Goal: Transaction & Acquisition: Download file/media

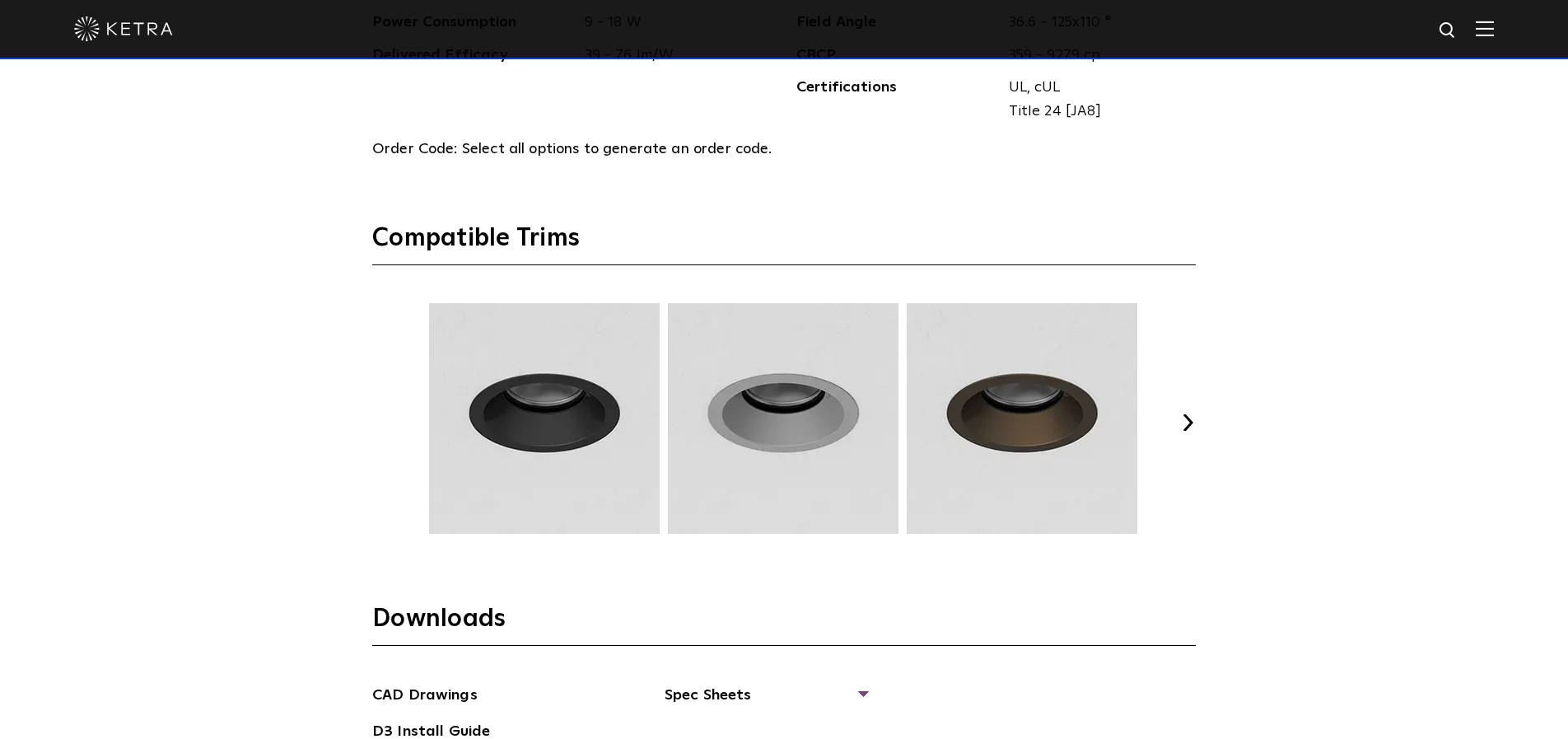
scroll to position [2114, 0]
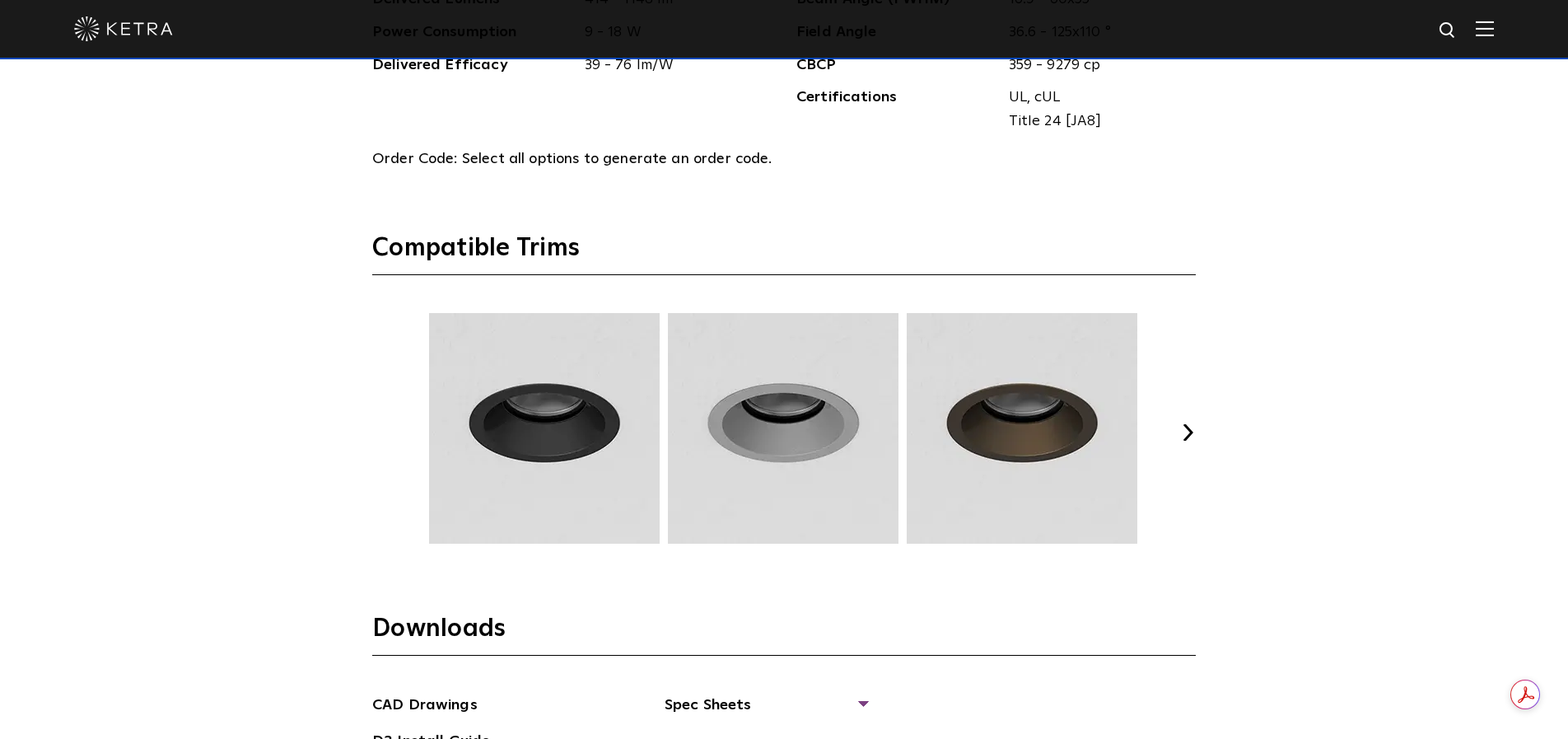
click at [1193, 434] on button "Next" at bounding box center [1187, 433] width 17 height 17
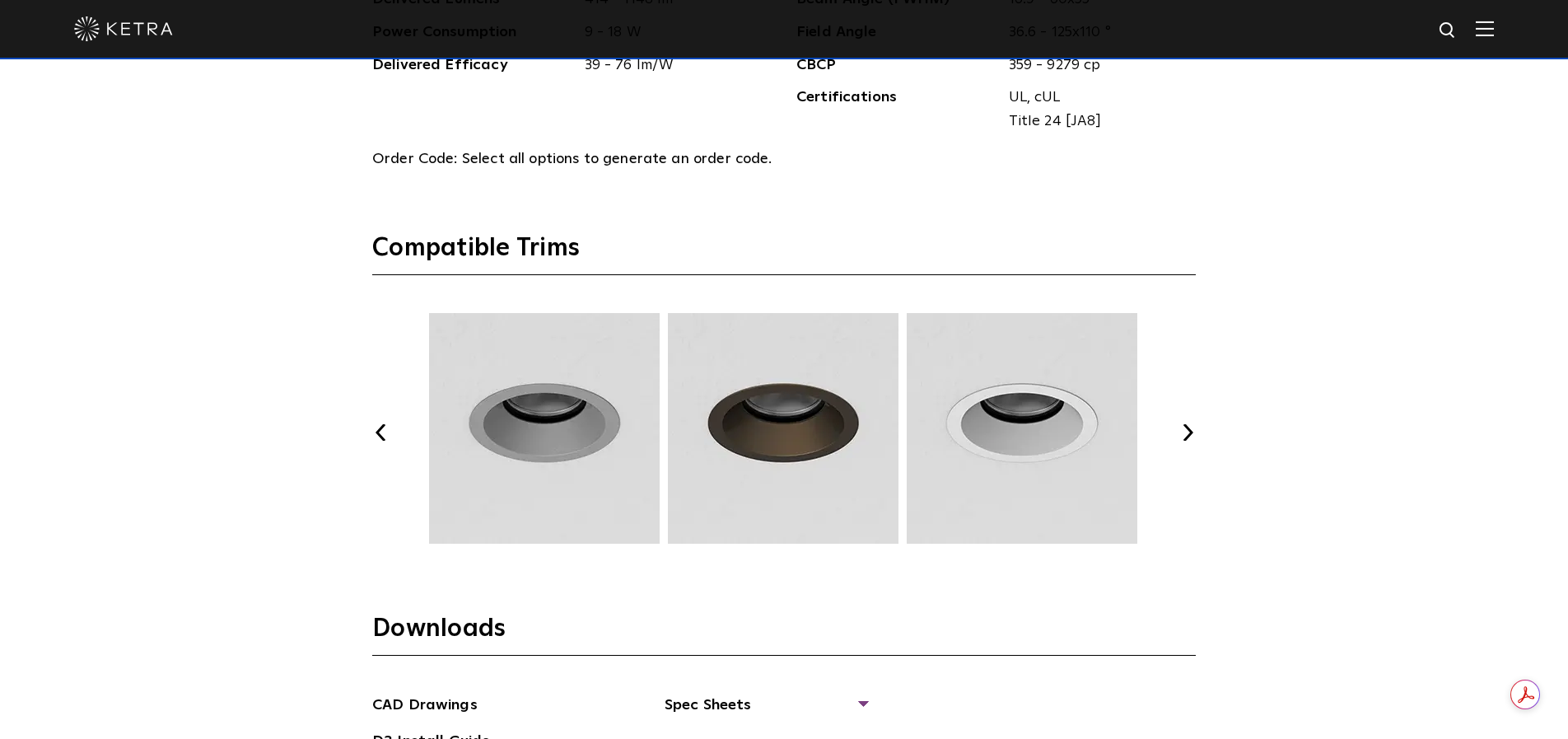
click at [1195, 438] on button "Next" at bounding box center [1187, 433] width 17 height 17
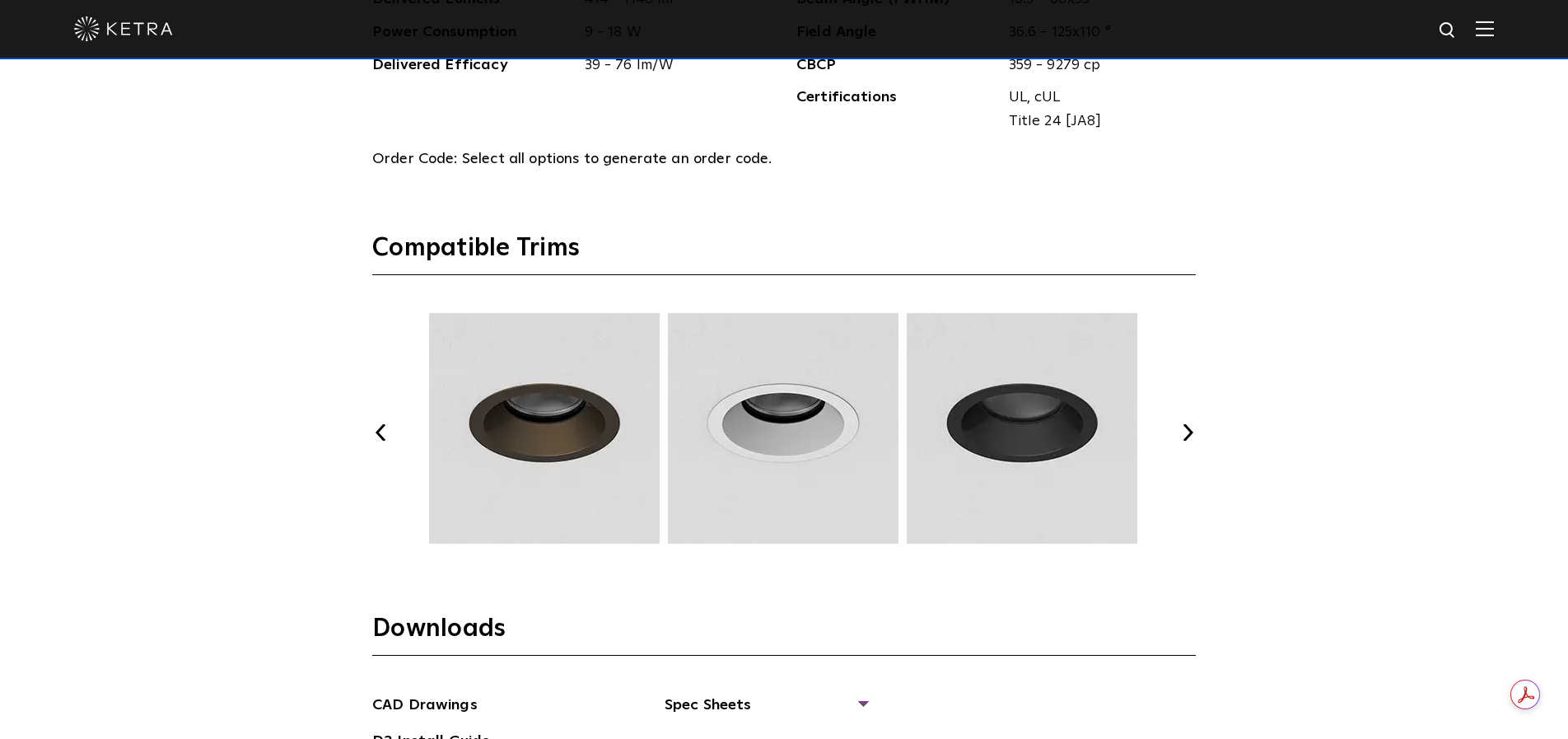
click at [1195, 438] on button "Next" at bounding box center [1187, 433] width 17 height 17
click at [1189, 434] on button "Next" at bounding box center [1187, 433] width 17 height 17
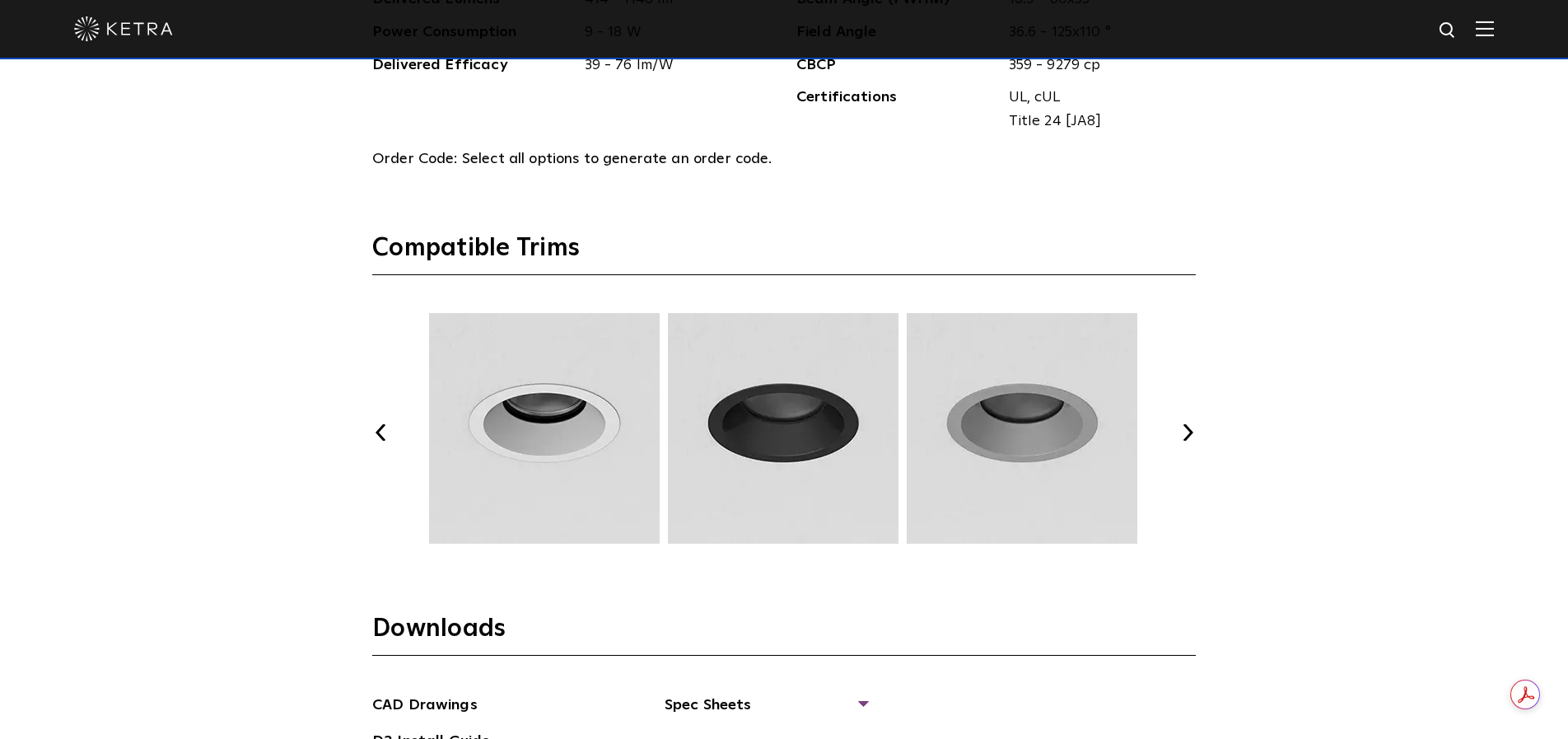
click at [1189, 434] on button "Next" at bounding box center [1187, 433] width 17 height 17
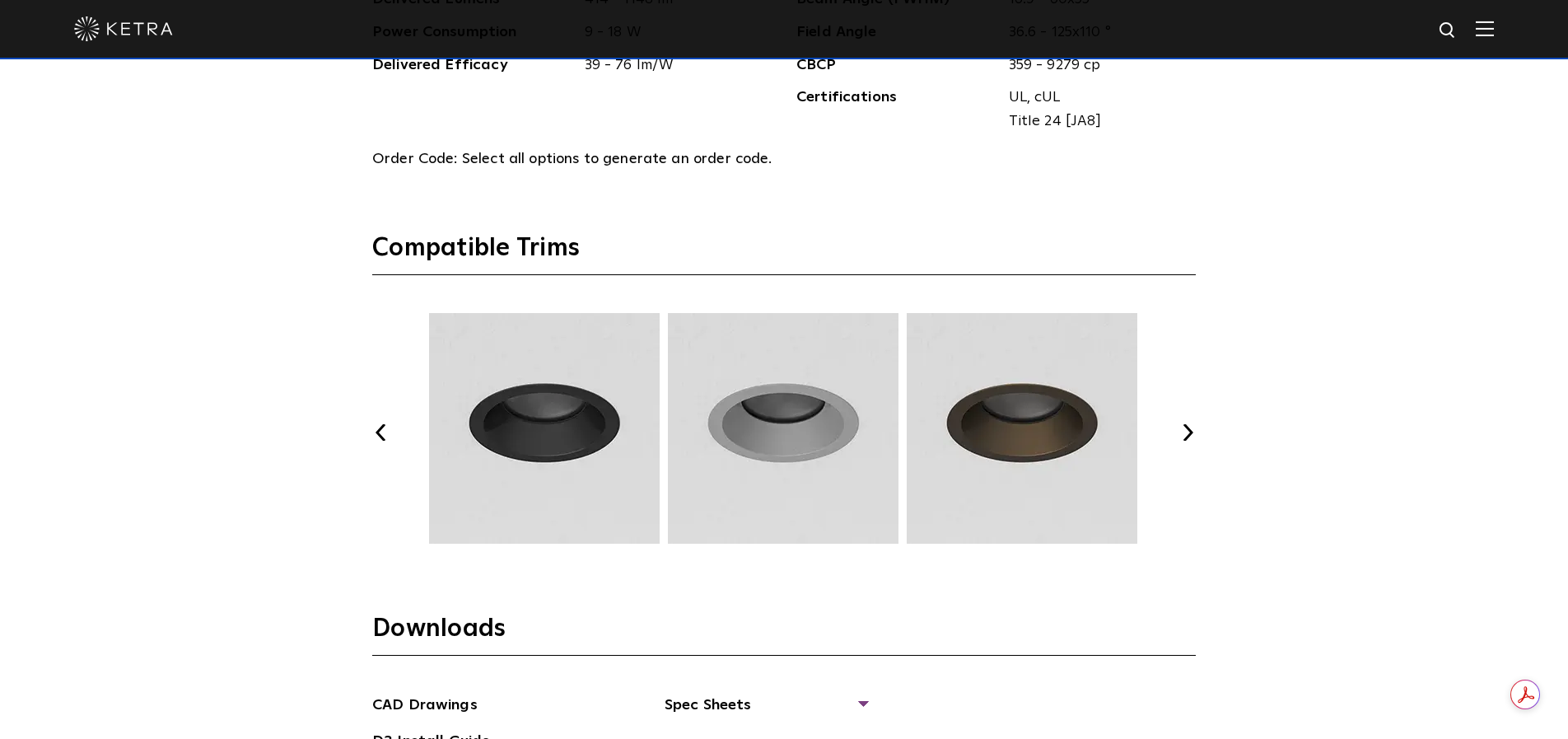
click at [1189, 434] on button "Next" at bounding box center [1187, 433] width 17 height 17
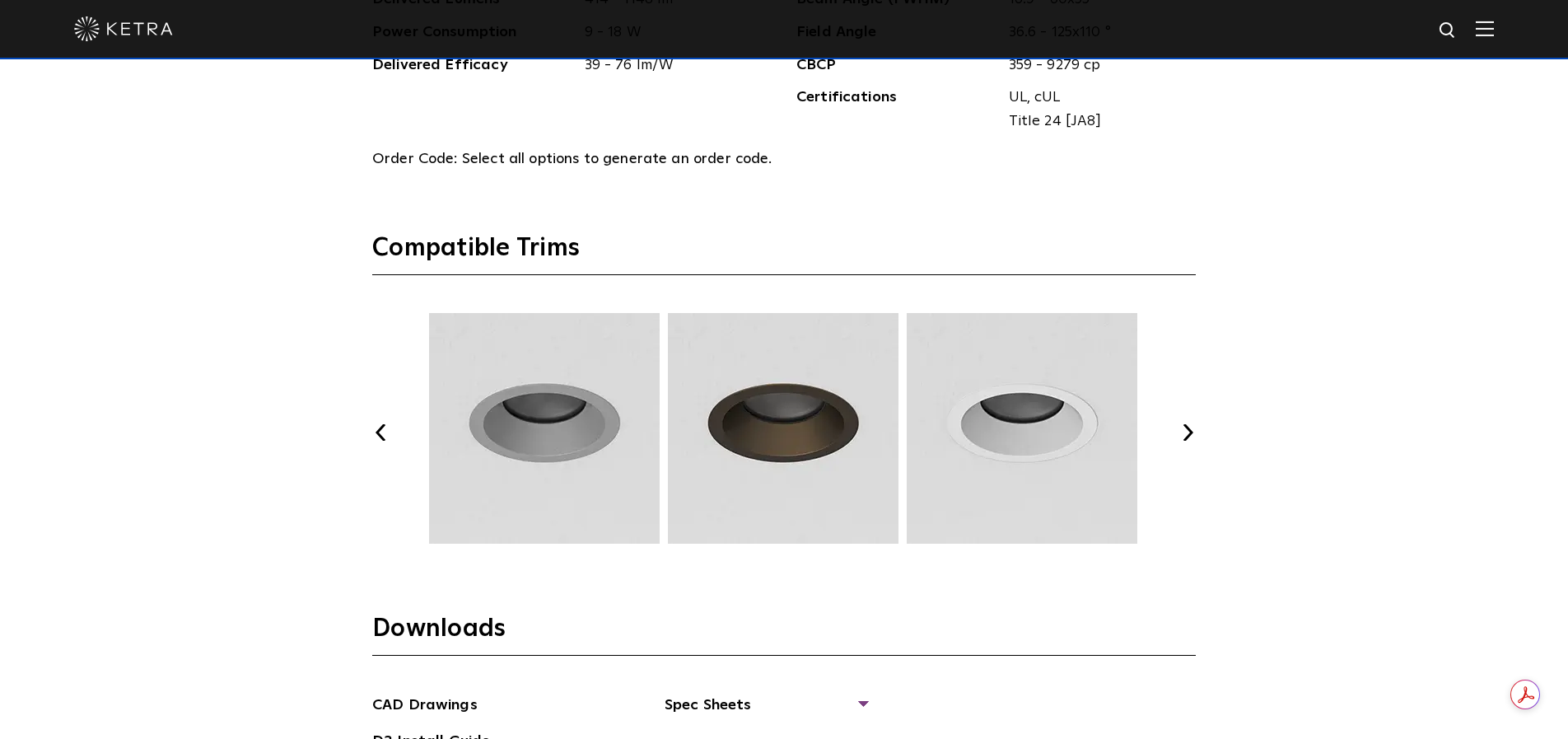
click at [1189, 434] on button "Next" at bounding box center [1187, 433] width 17 height 17
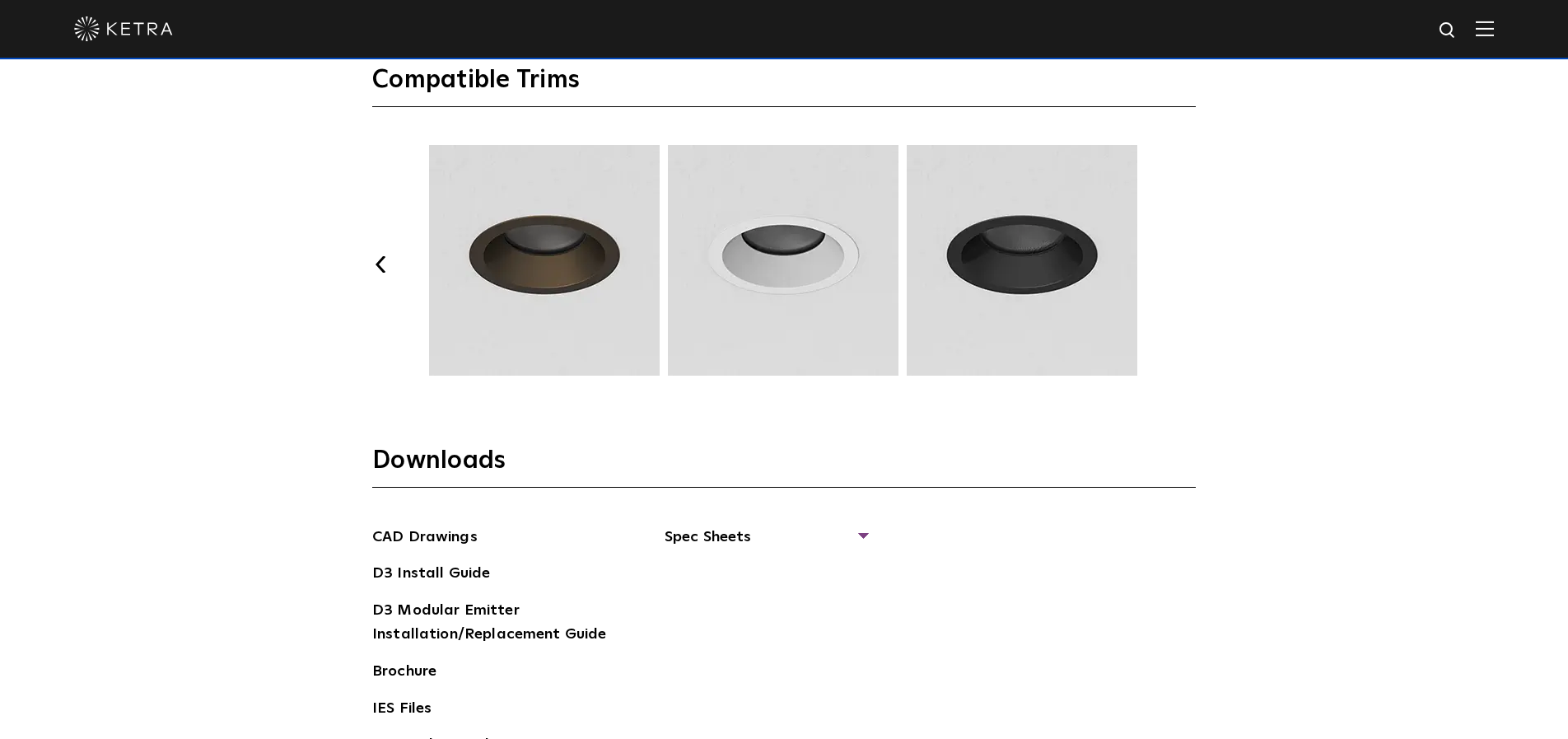
scroll to position [2293, 0]
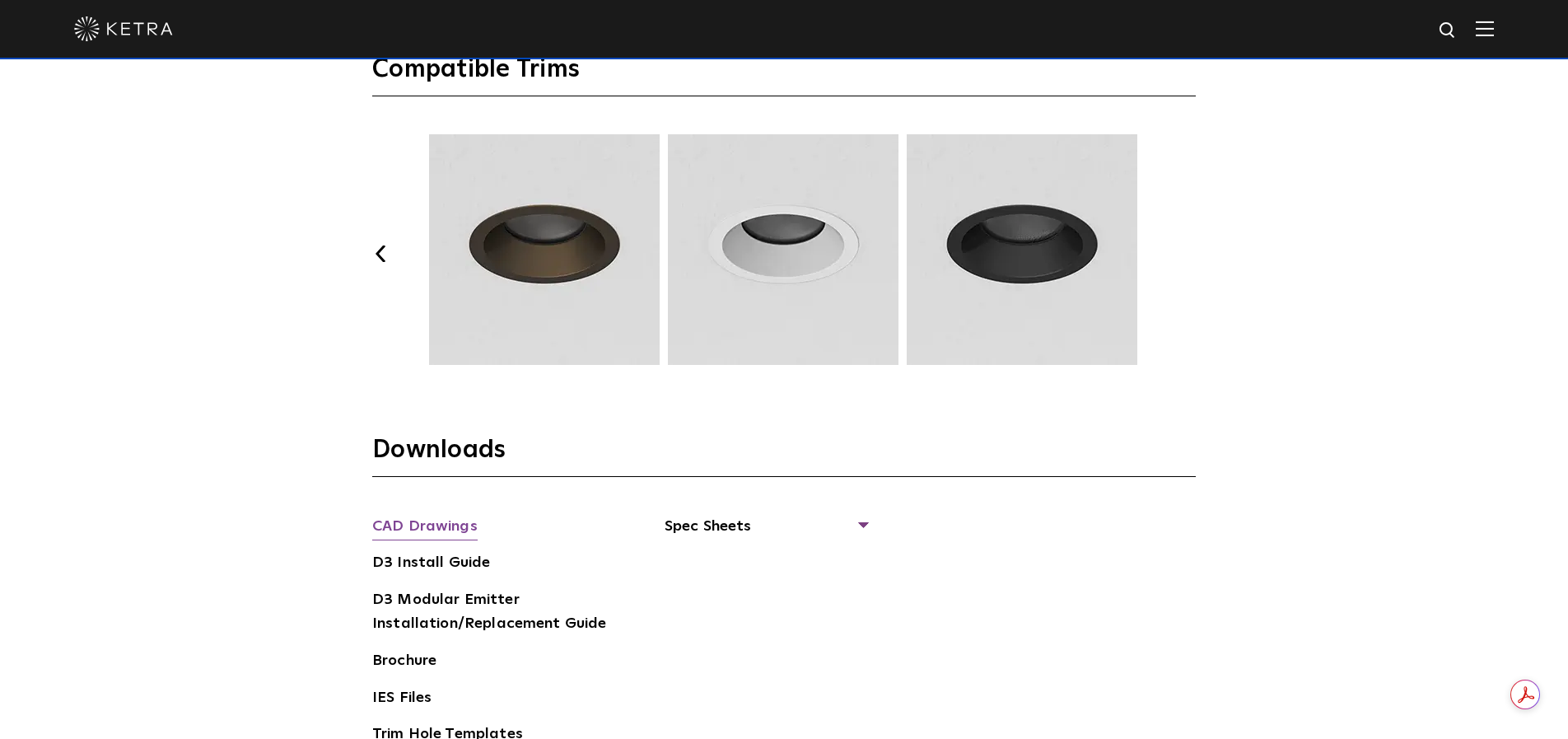
click at [435, 530] on link "CAD Drawings" at bounding box center [426, 529] width 106 height 26
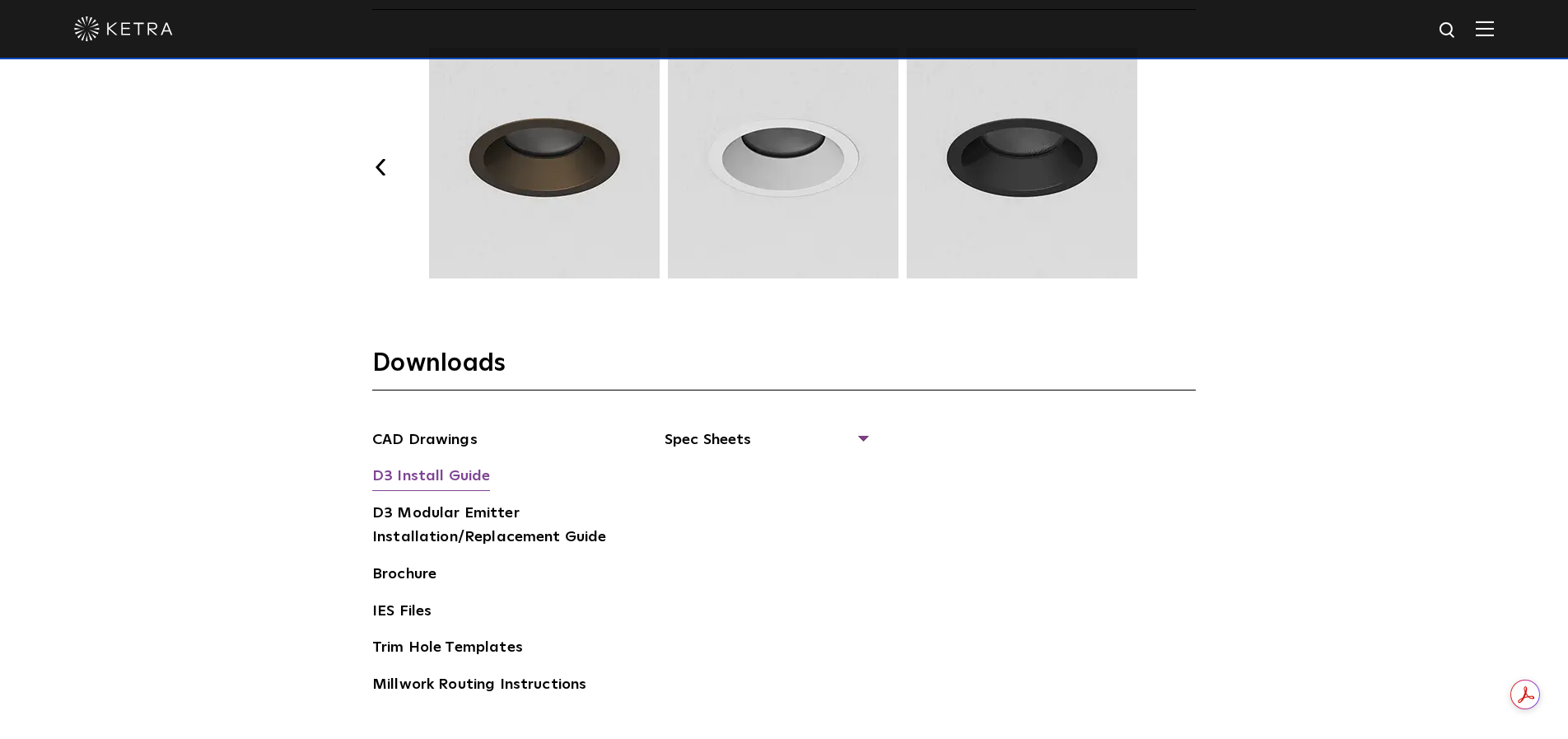
scroll to position [2391, 0]
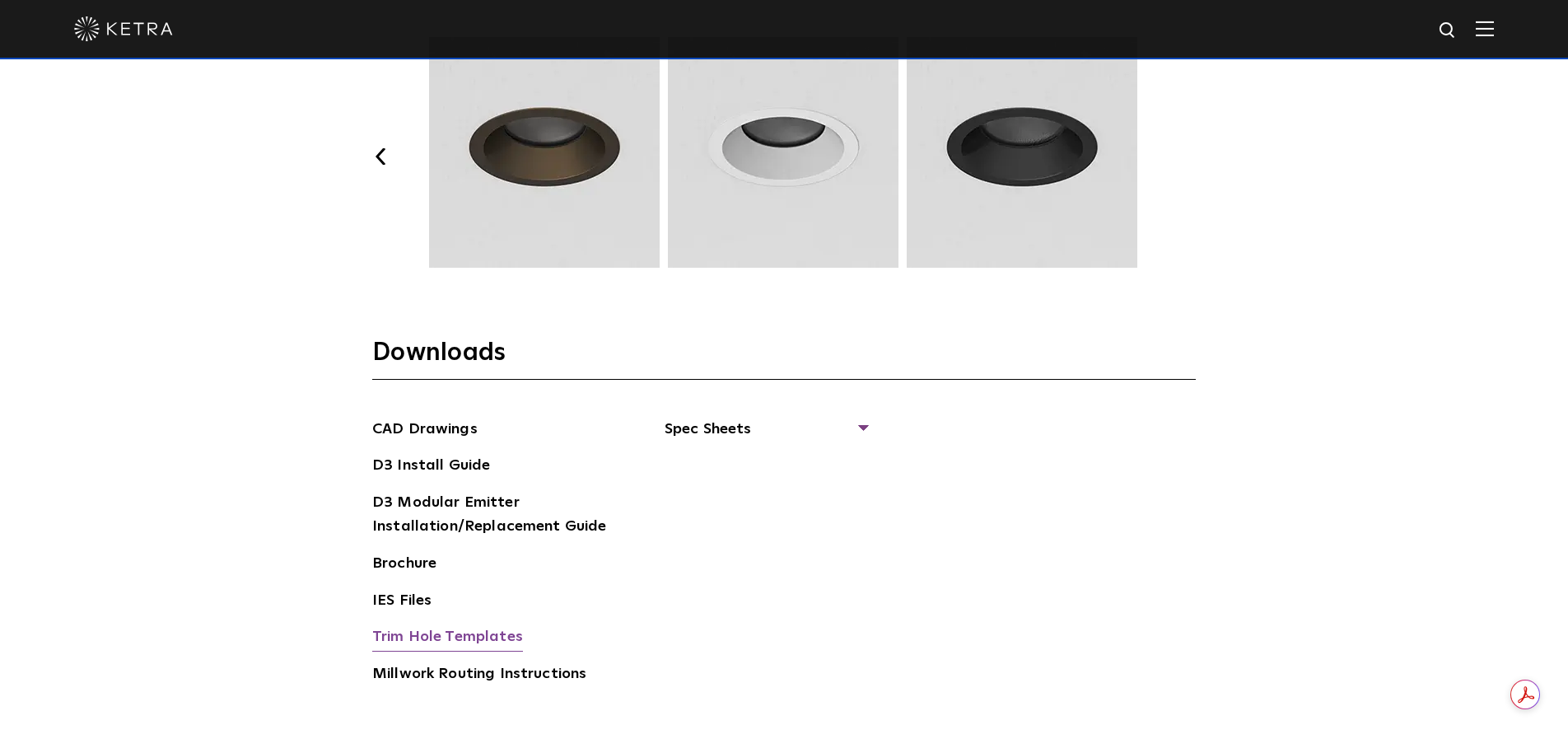
click at [441, 635] on link "Trim Hole Templates" at bounding box center [448, 638] width 151 height 26
click at [455, 466] on link "D3 Install Guide" at bounding box center [432, 467] width 118 height 26
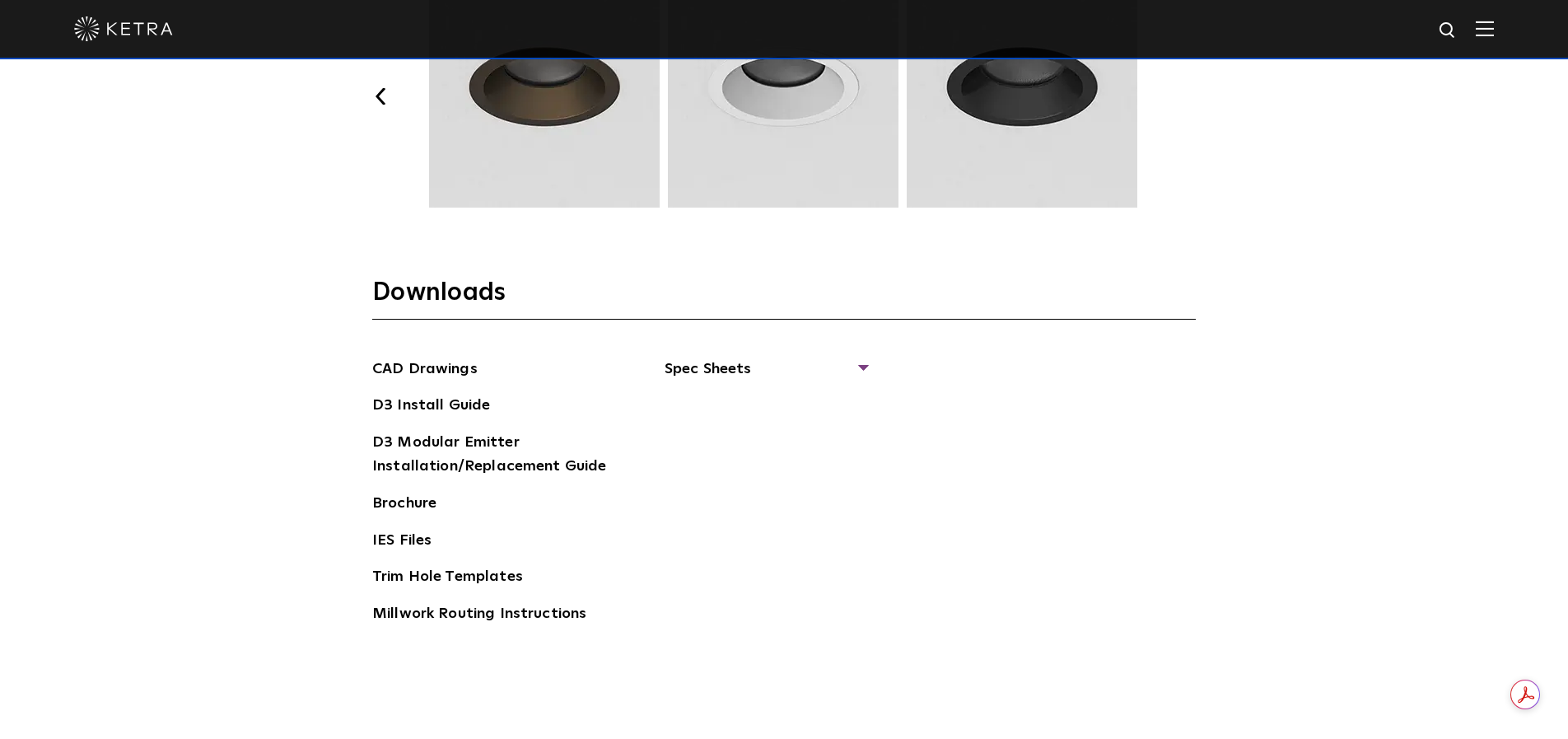
scroll to position [2504, 0]
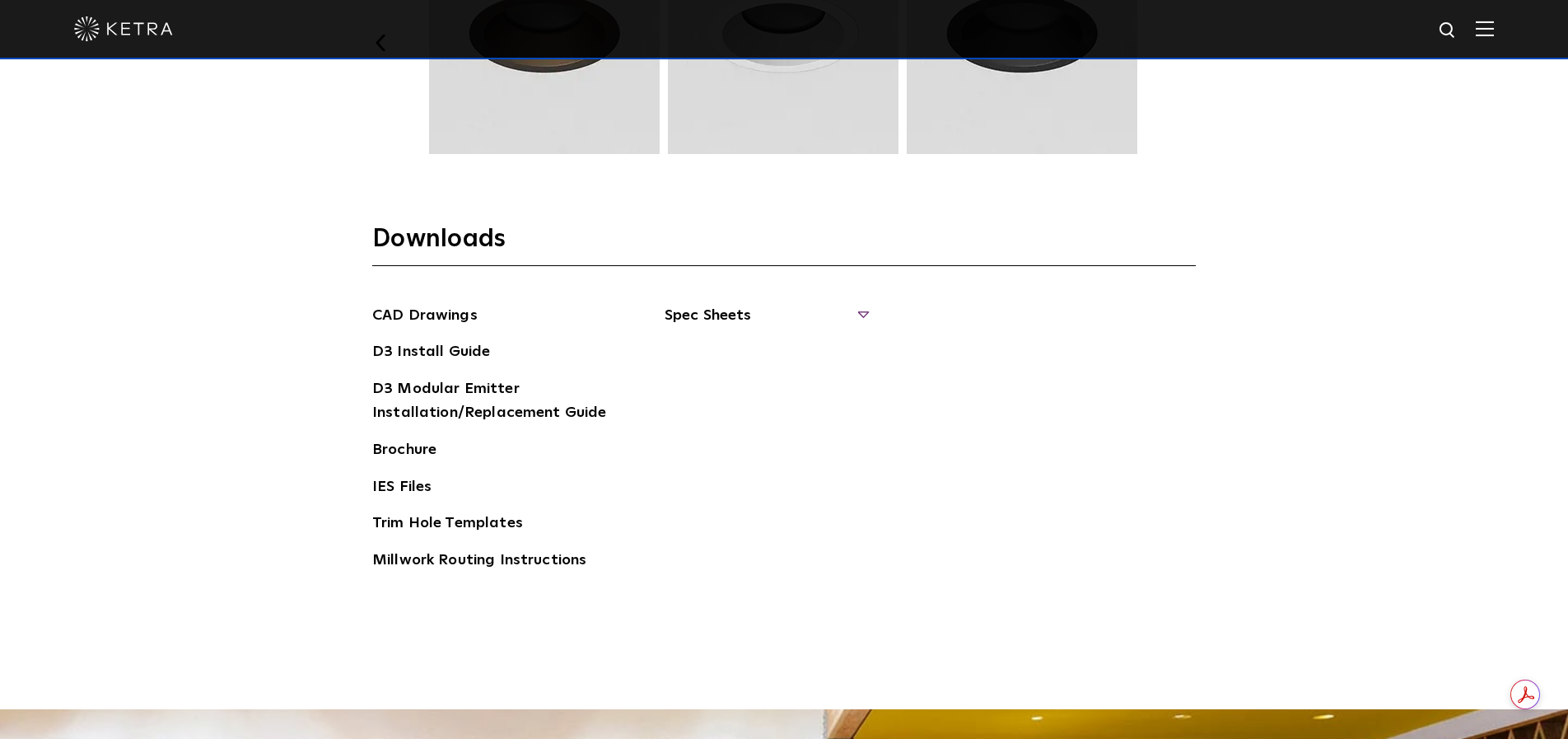
click at [866, 316] on span "Spec Sheets" at bounding box center [766, 322] width 201 height 36
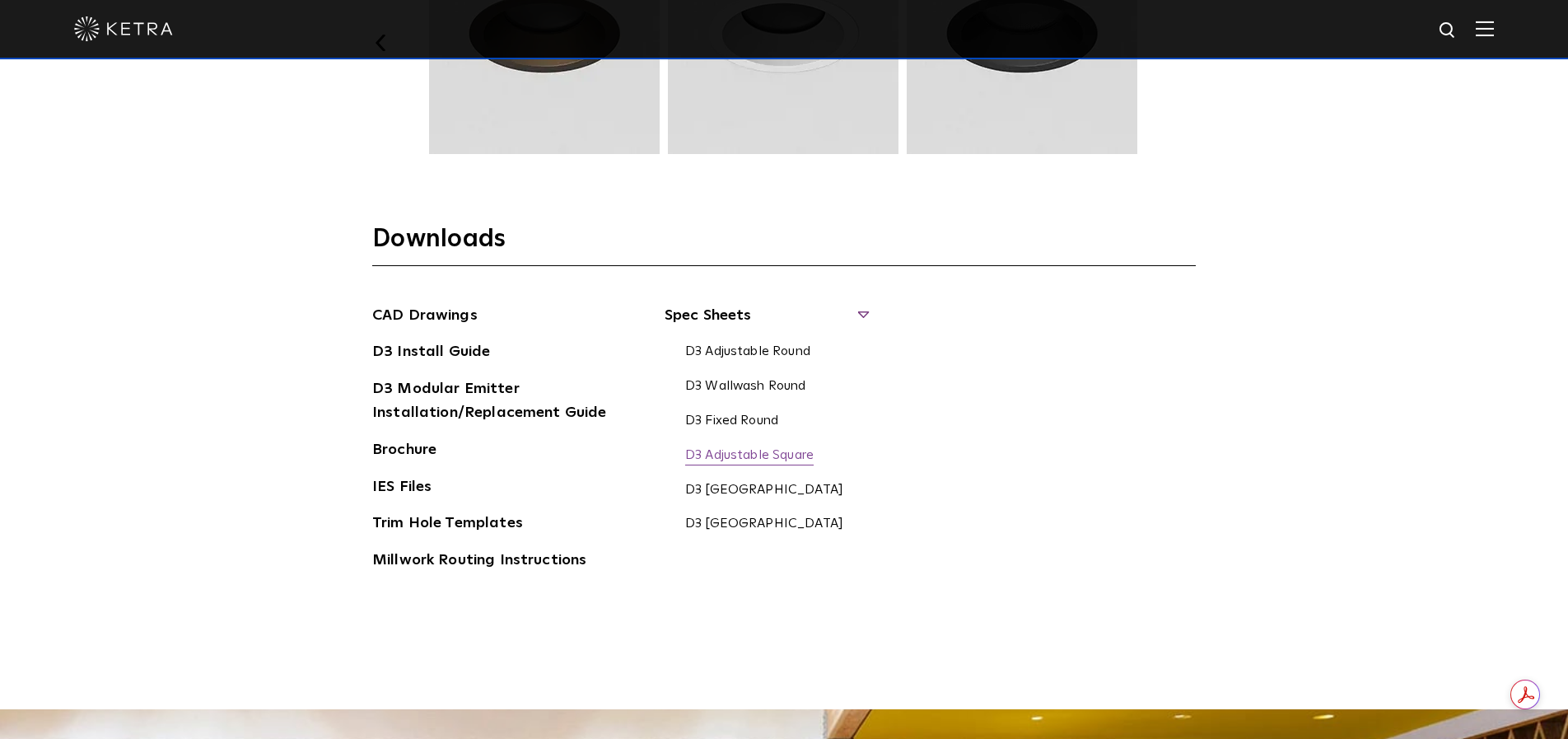
click at [758, 458] on link "D3 Adjustable Square" at bounding box center [750, 457] width 129 height 18
